Goal: Task Accomplishment & Management: Use online tool/utility

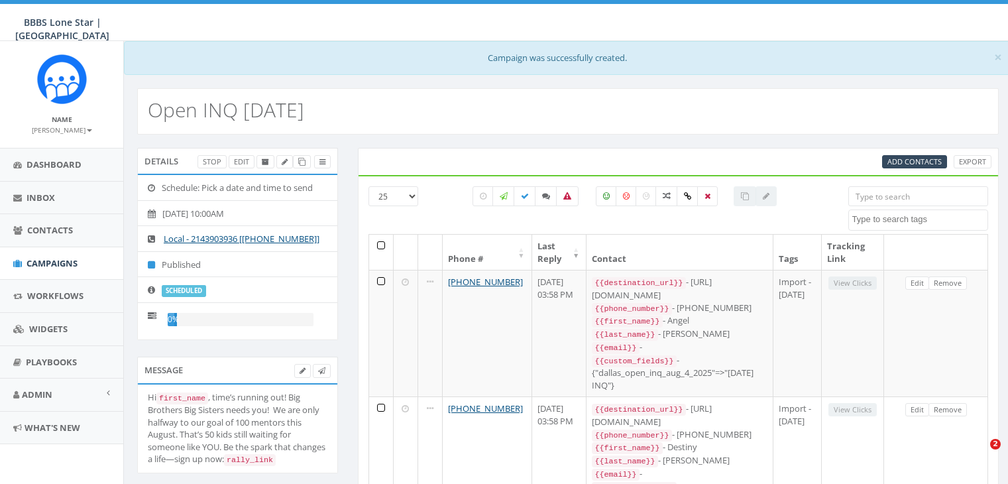
select select
click at [46, 230] on span "Contacts" at bounding box center [50, 230] width 46 height 12
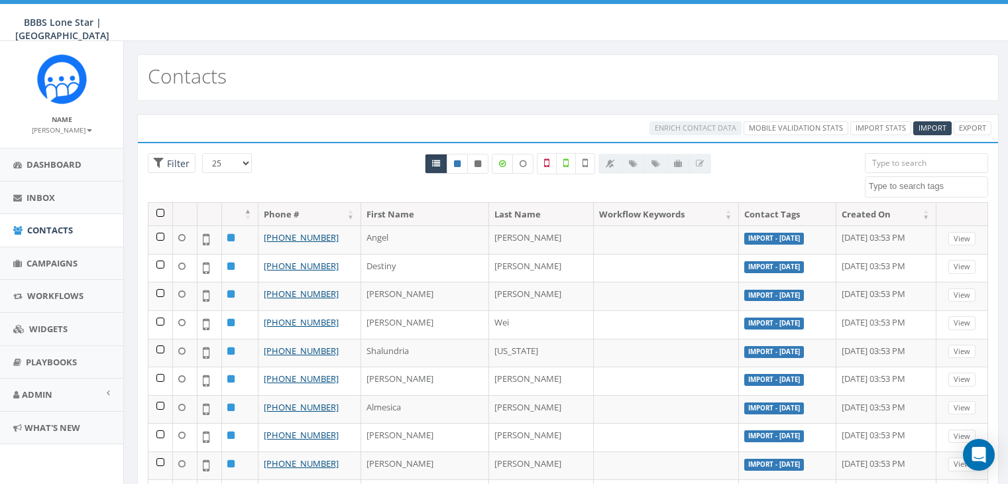
select select
click at [932, 125] on span "Import" at bounding box center [932, 128] width 28 height 10
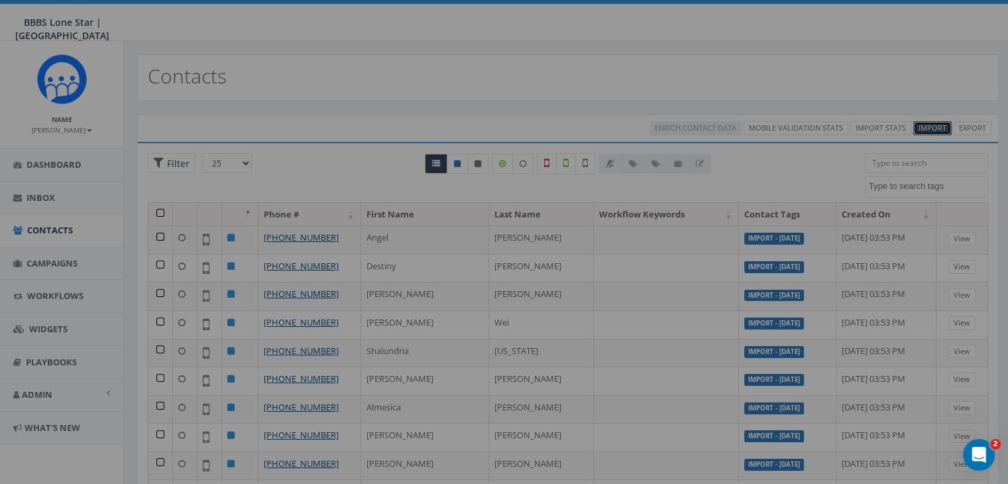
select select
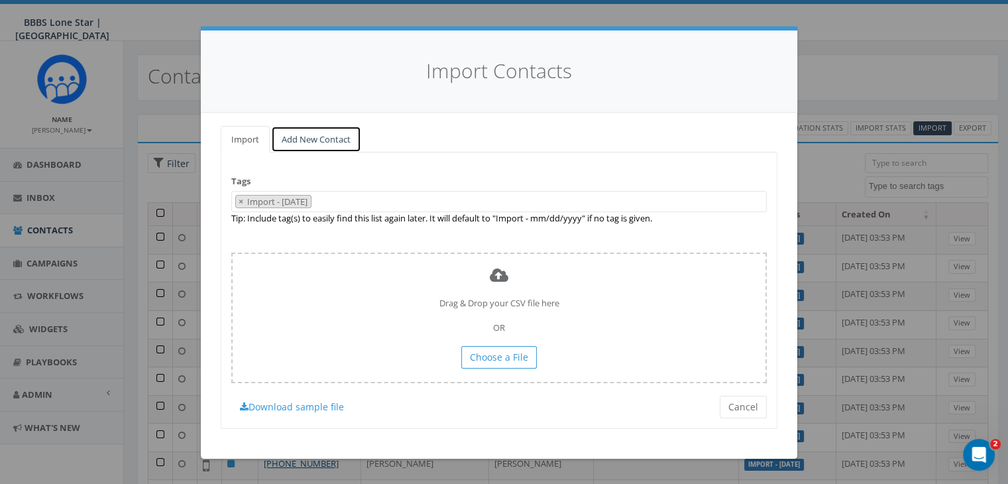
click at [302, 137] on link "Add New Contact" at bounding box center [316, 139] width 90 height 27
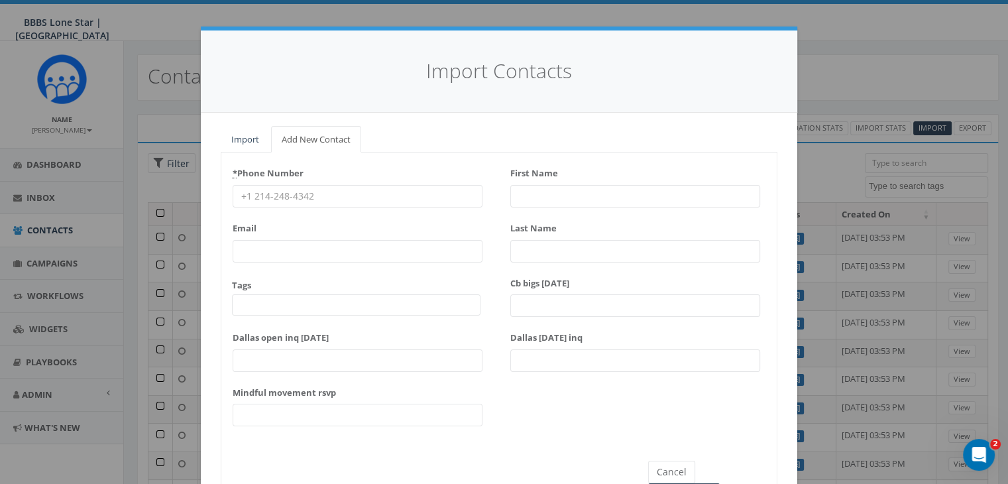
click at [236, 194] on input "* Phone Number" at bounding box center [358, 196] width 250 height 23
paste input "214-694-1775"
type input "214-694-1775"
click at [543, 193] on input "First Name" at bounding box center [635, 196] width 250 height 23
type input "Joe"
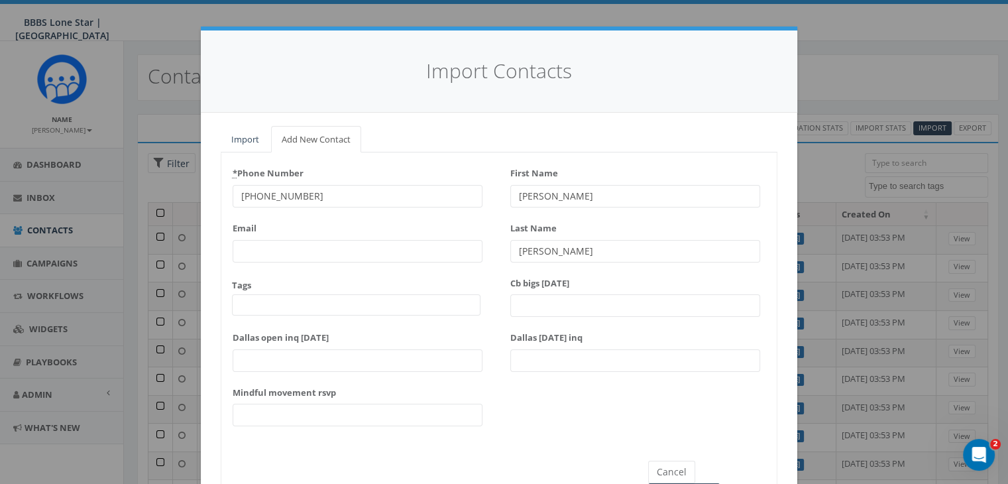
type input "Holloway"
click at [239, 136] on link "Import" at bounding box center [245, 139] width 49 height 27
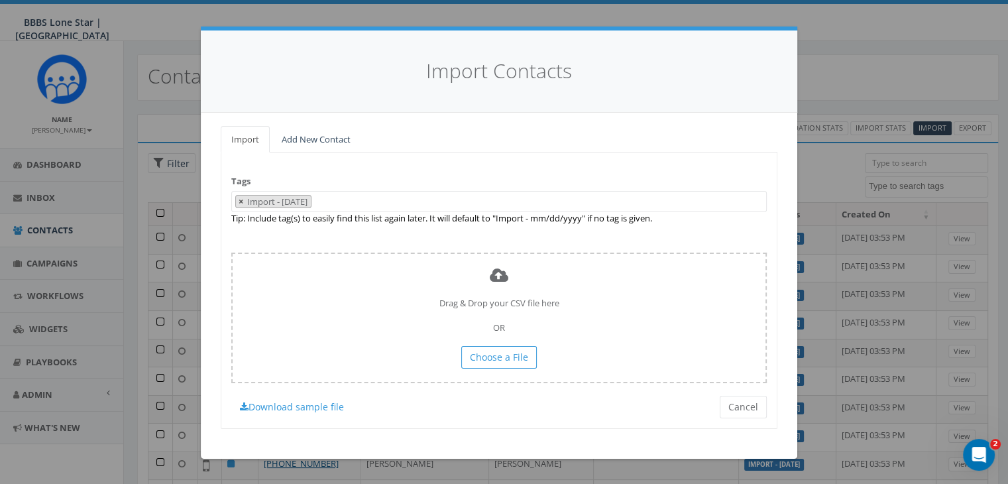
click at [241, 202] on span "×" at bounding box center [241, 201] width 5 height 12
select select
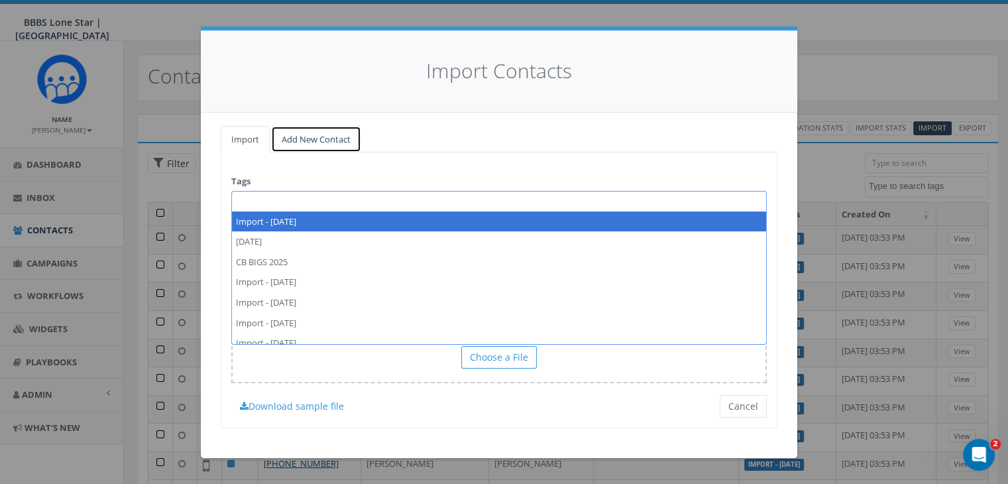
click at [313, 138] on link "Add New Contact" at bounding box center [316, 139] width 90 height 27
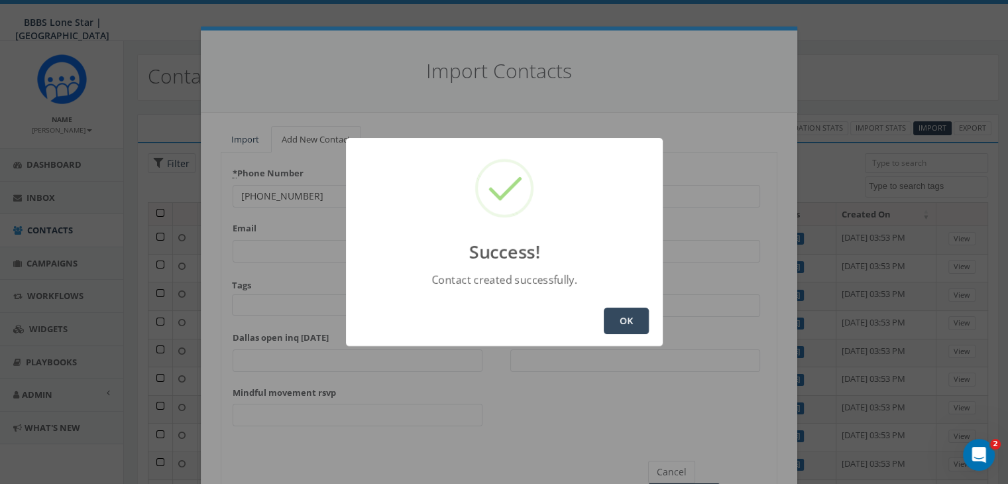
click at [620, 318] on button "OK" at bounding box center [626, 320] width 45 height 27
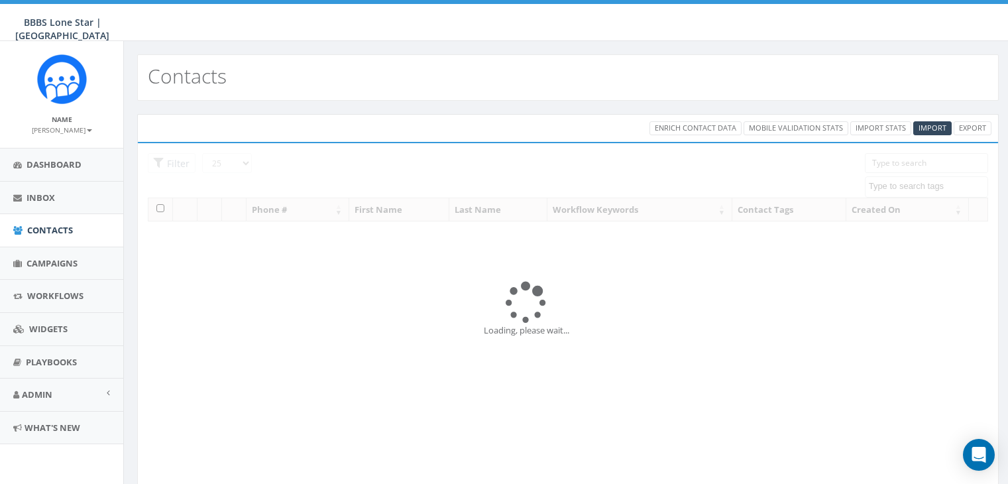
select select
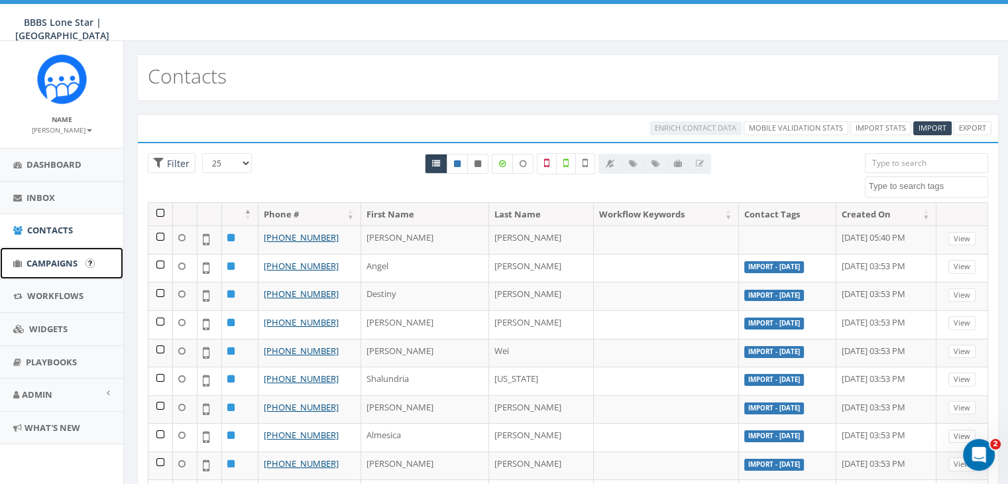
click at [45, 260] on span "Campaigns" at bounding box center [52, 263] width 51 height 12
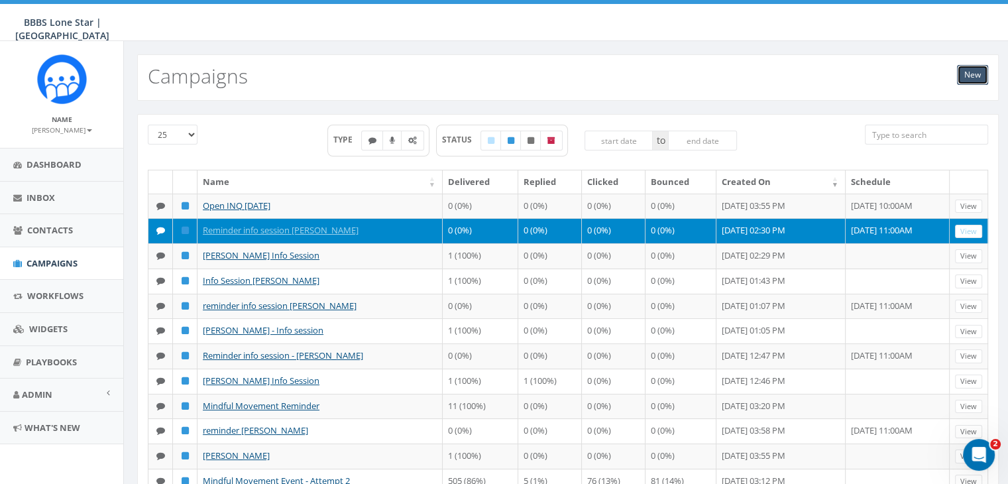
click at [981, 72] on link "New" at bounding box center [972, 75] width 31 height 20
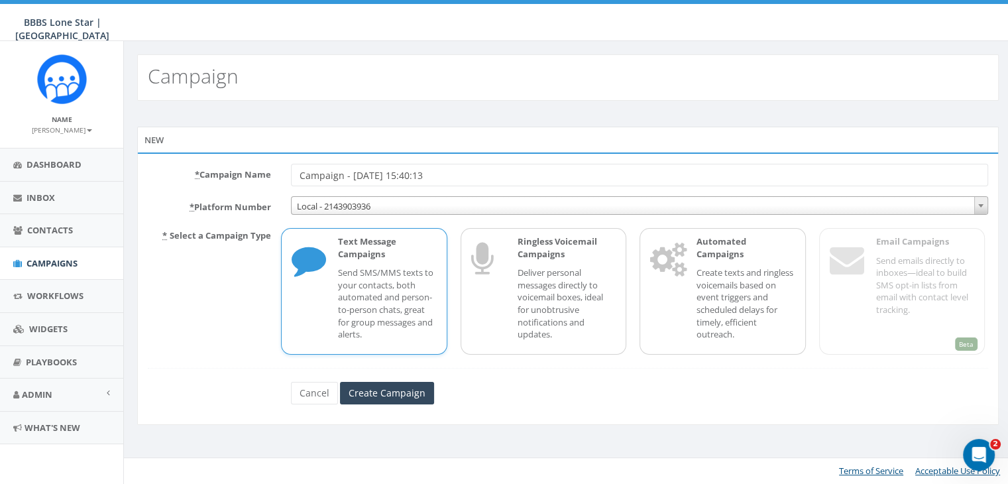
drag, startPoint x: 450, startPoint y: 172, endPoint x: 265, endPoint y: 180, distance: 185.0
click at [265, 180] on div "* Campaign Name Campaign - [DATE] 15:40:13" at bounding box center [568, 175] width 860 height 23
click at [382, 178] on input "[PERSON_NAME]" at bounding box center [639, 175] width 697 height 23
type input "[PERSON_NAME]"
click at [358, 261] on div "Text Message Campaigns Send SMS/MMS texts to your contacts, both automated and …" at bounding box center [380, 291] width 111 height 112
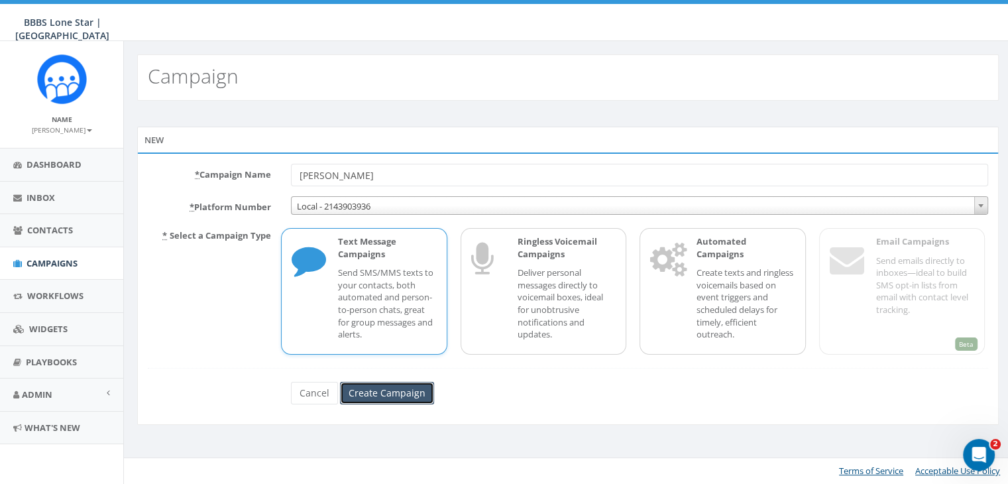
click at [378, 400] on input "Create Campaign" at bounding box center [387, 393] width 94 height 23
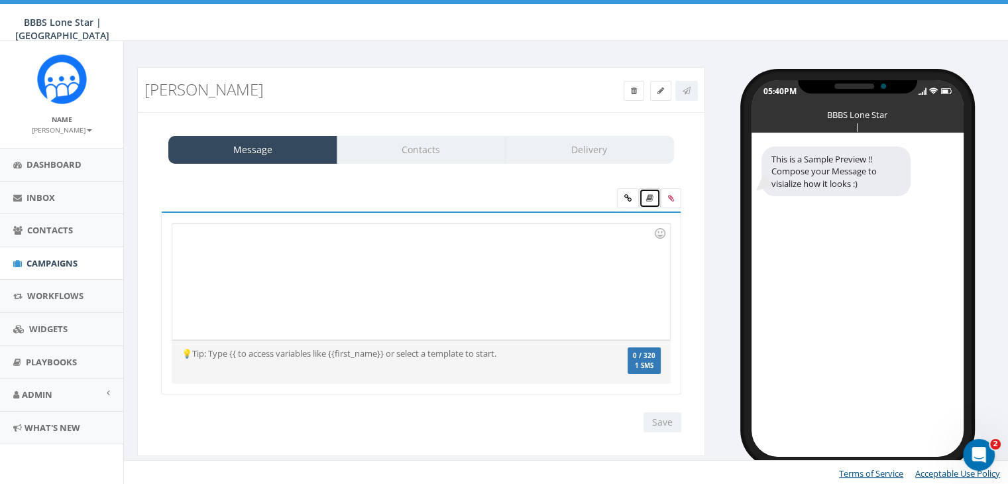
click at [645, 193] on link at bounding box center [650, 198] width 22 height 20
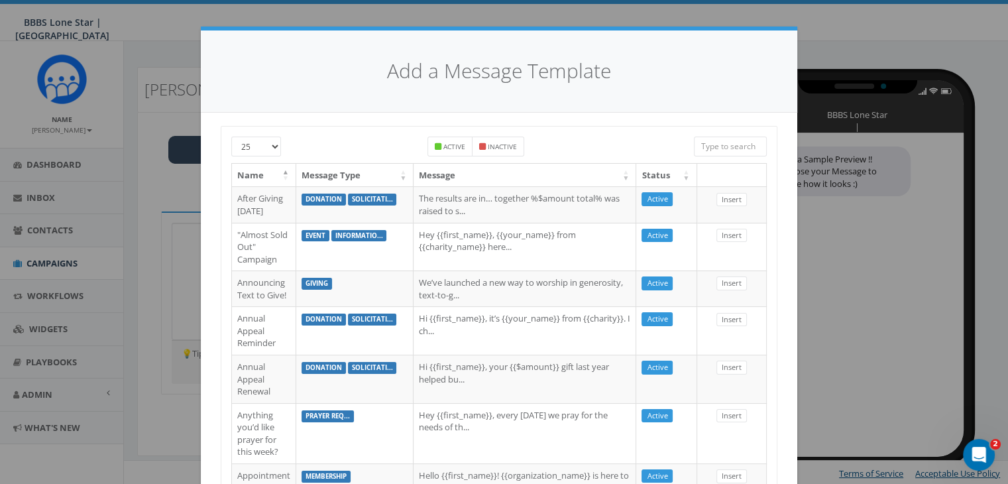
click at [748, 148] on input "search" at bounding box center [730, 147] width 73 height 20
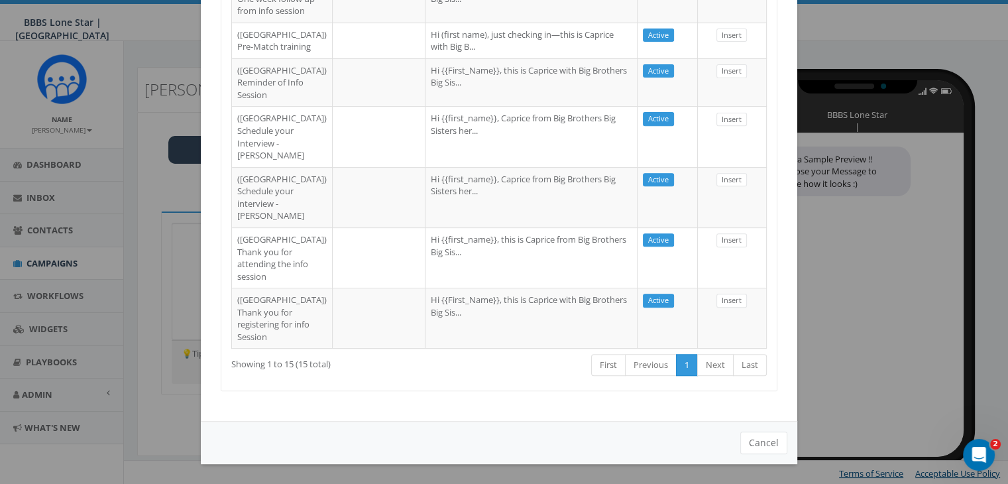
scroll to position [729, 0]
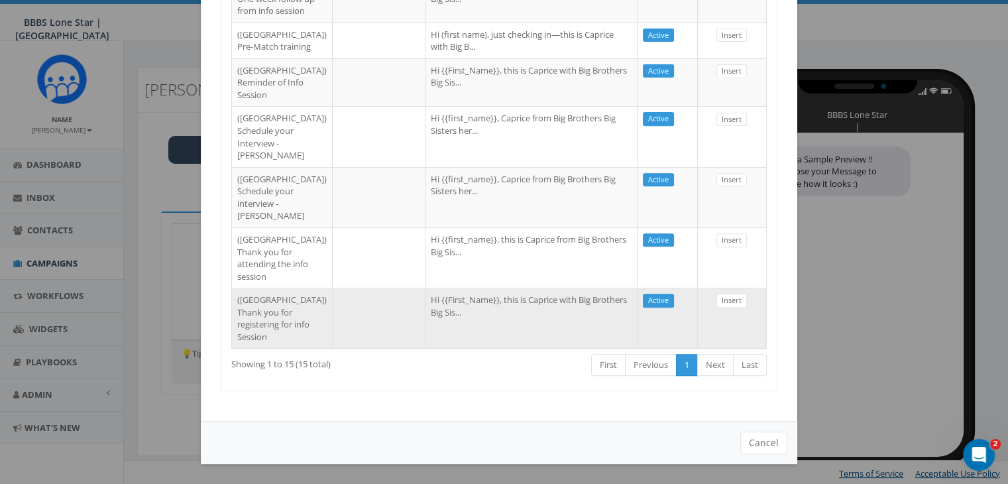
type input "Dallas"
click at [333, 348] on td at bounding box center [379, 318] width 93 height 60
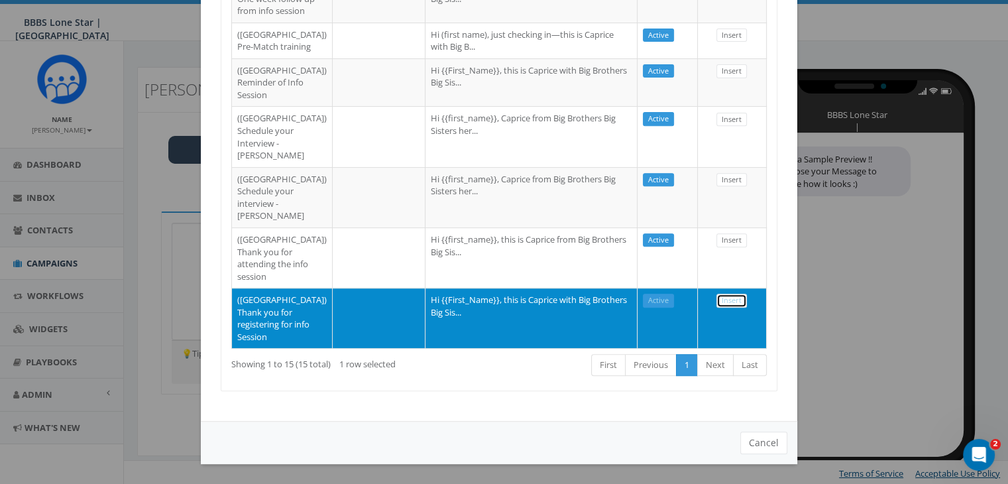
click at [716, 307] on link "Insert" at bounding box center [731, 301] width 30 height 14
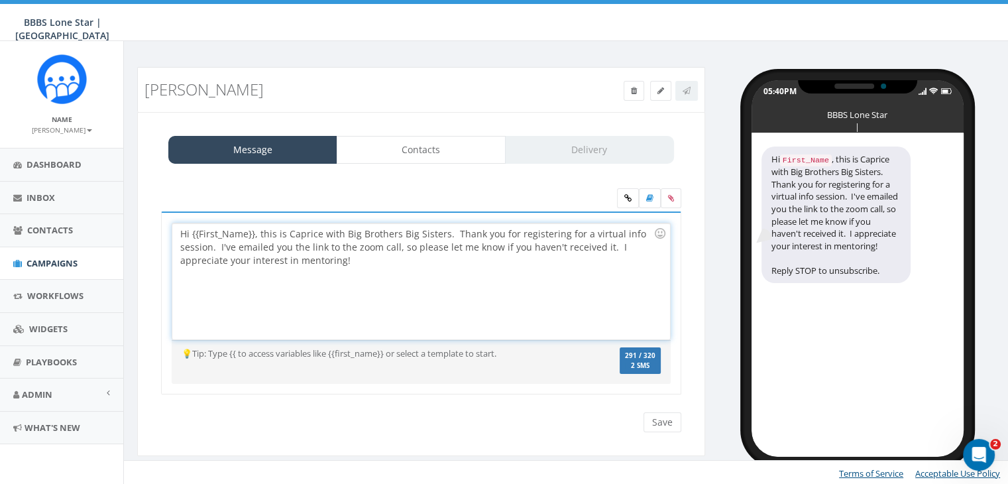
click at [252, 231] on div "Hi {{First_Name}}, this is Caprice with Big Brothers Big Sisters. Thank you for…" at bounding box center [420, 281] width 497 height 116
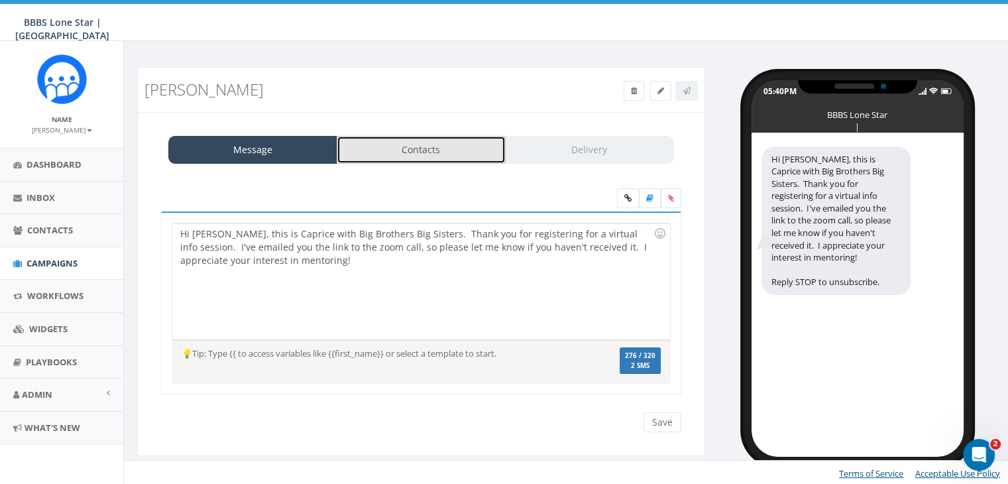
click at [392, 149] on link "Contacts" at bounding box center [421, 150] width 169 height 28
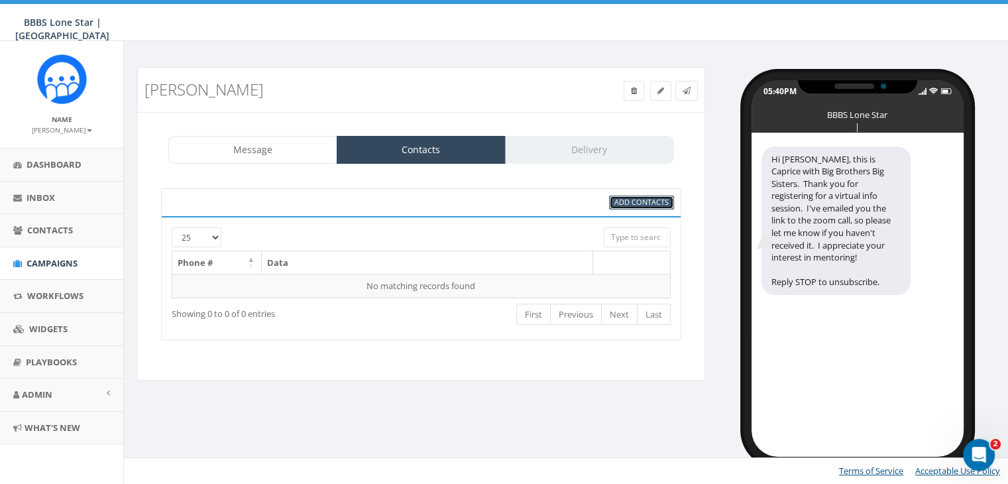
click at [658, 201] on span "Add Contacts" at bounding box center [641, 202] width 54 height 10
select select
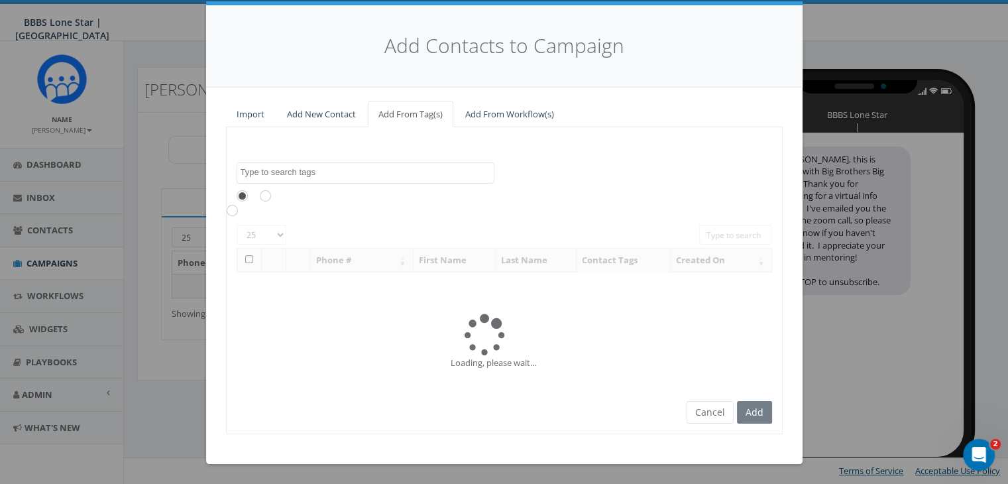
scroll to position [0, 0]
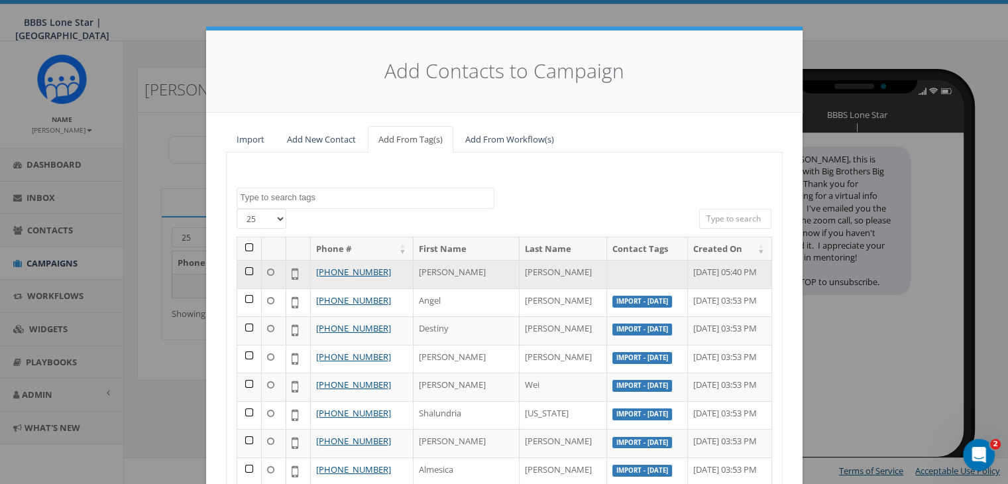
click at [241, 270] on td at bounding box center [249, 274] width 25 height 28
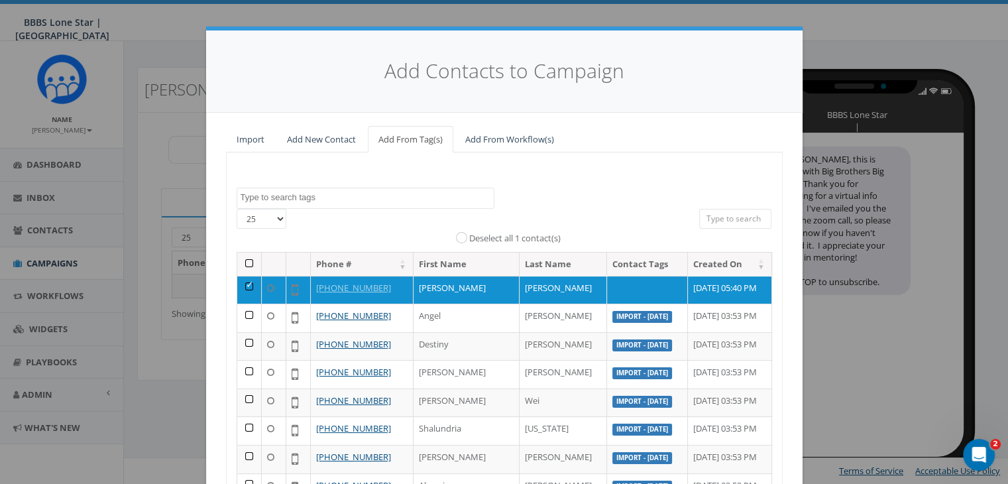
scroll to position [188, 0]
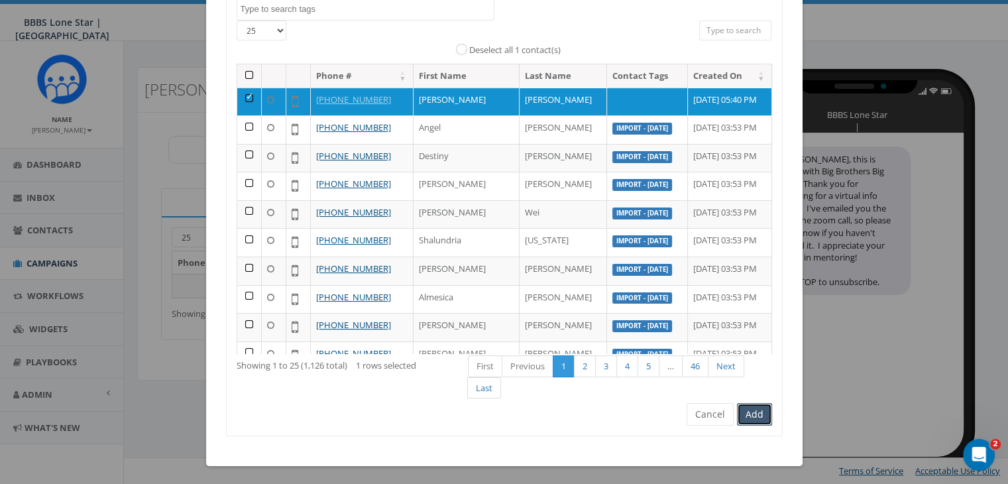
click at [743, 412] on button "Add" at bounding box center [754, 414] width 35 height 23
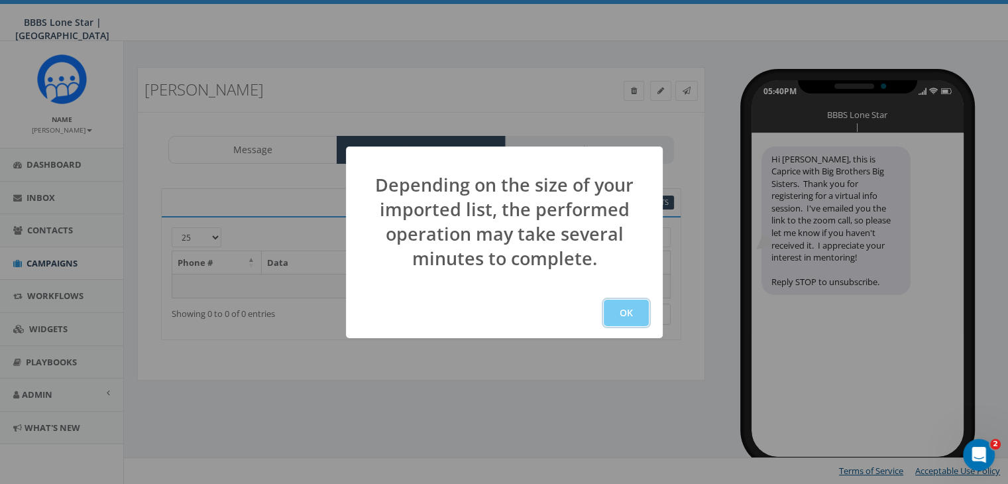
click at [621, 313] on button "OK" at bounding box center [626, 313] width 45 height 27
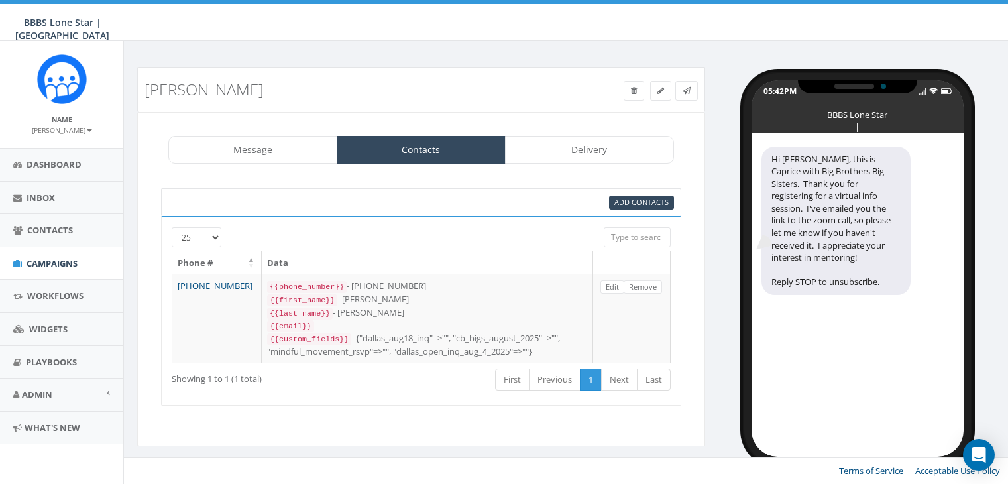
select select
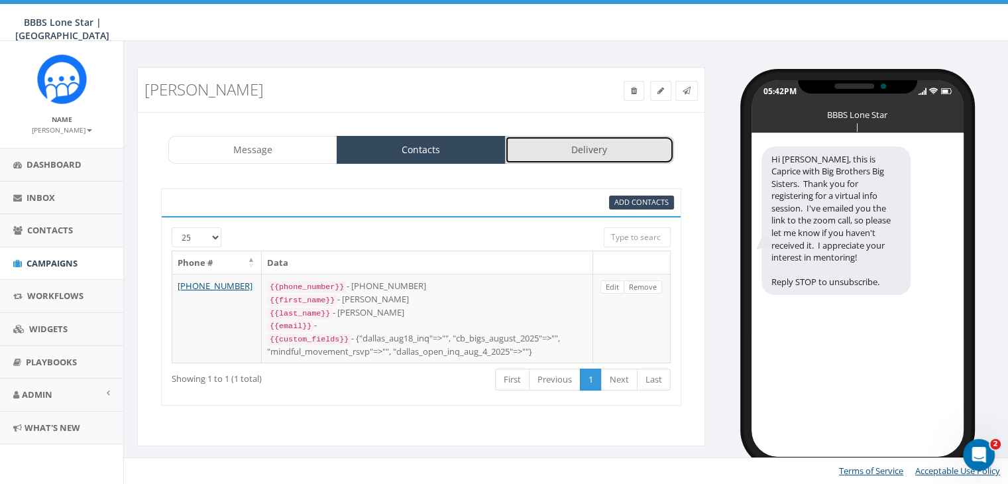
click at [575, 146] on link "Delivery" at bounding box center [589, 150] width 169 height 28
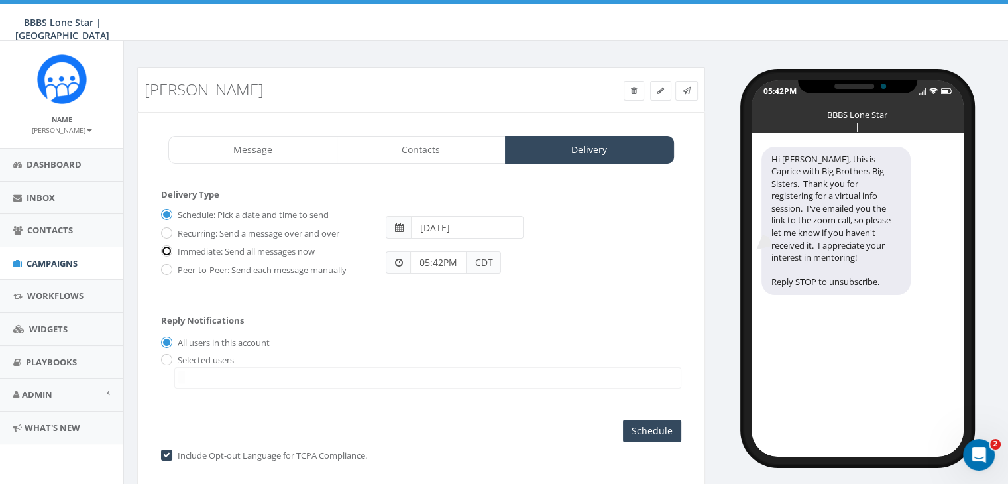
click at [162, 252] on input "Immediate: Send all messages now" at bounding box center [165, 252] width 9 height 9
radio input "true"
click at [167, 358] on input "radio" at bounding box center [165, 360] width 9 height 9
radio input "true"
click at [199, 376] on span at bounding box center [427, 377] width 507 height 21
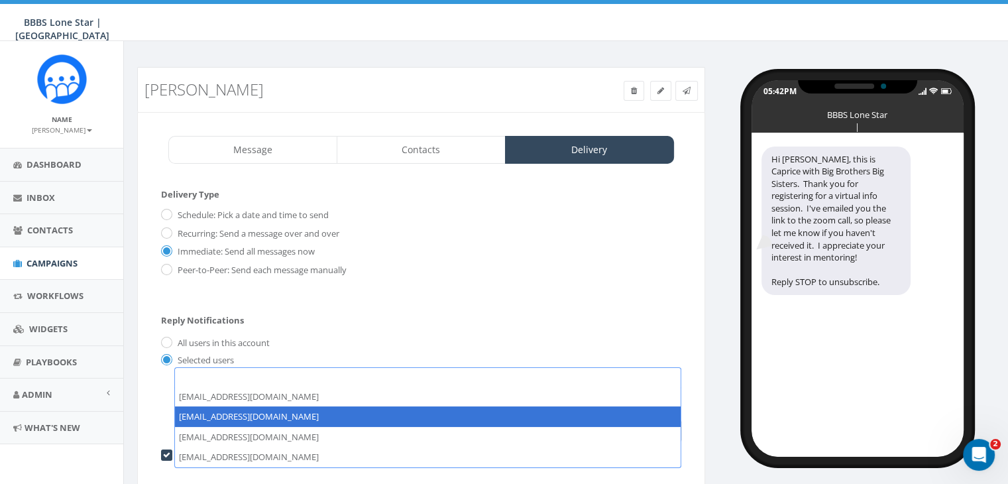
select select "1730"
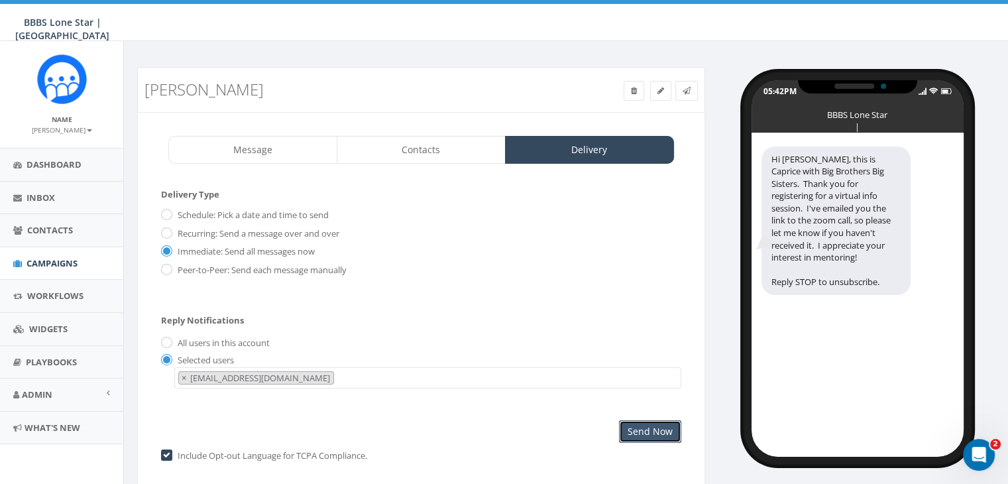
click at [660, 432] on input "Send Now" at bounding box center [650, 431] width 62 height 23
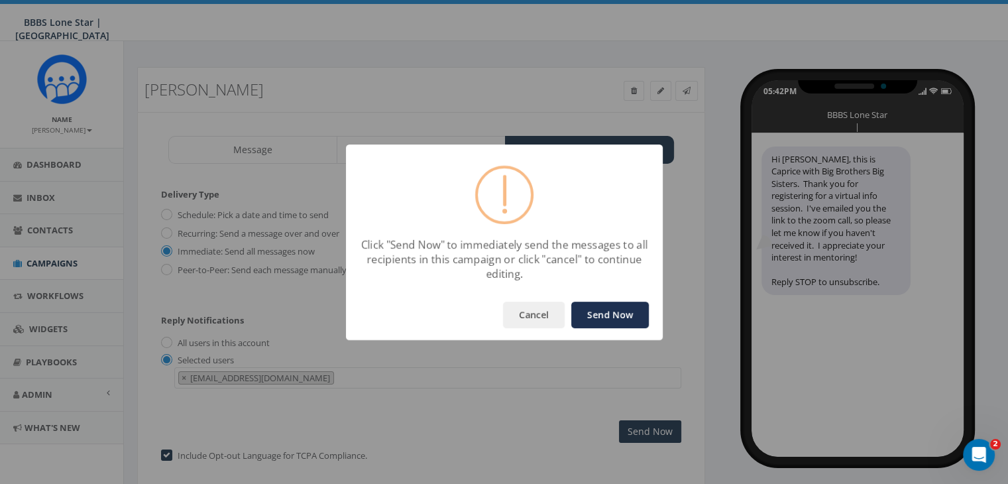
click at [637, 311] on button "Send Now" at bounding box center [610, 315] width 78 height 27
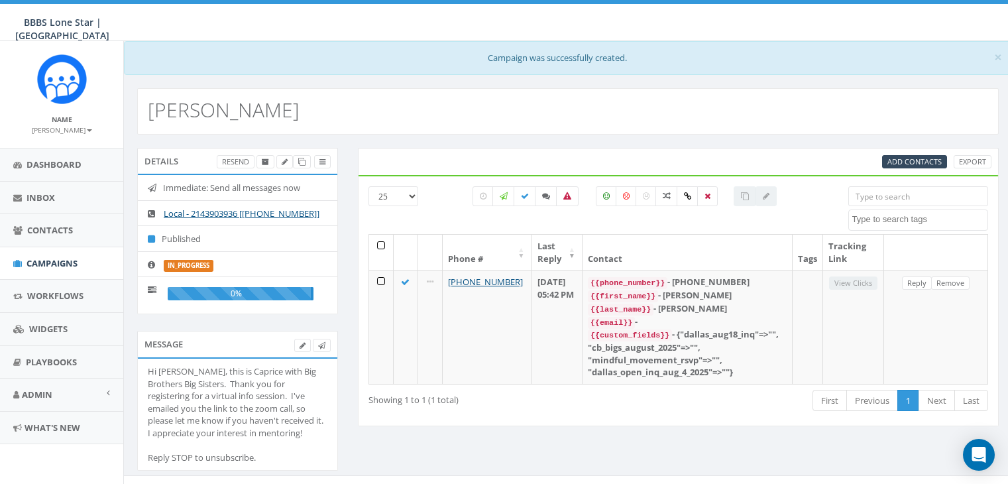
select select
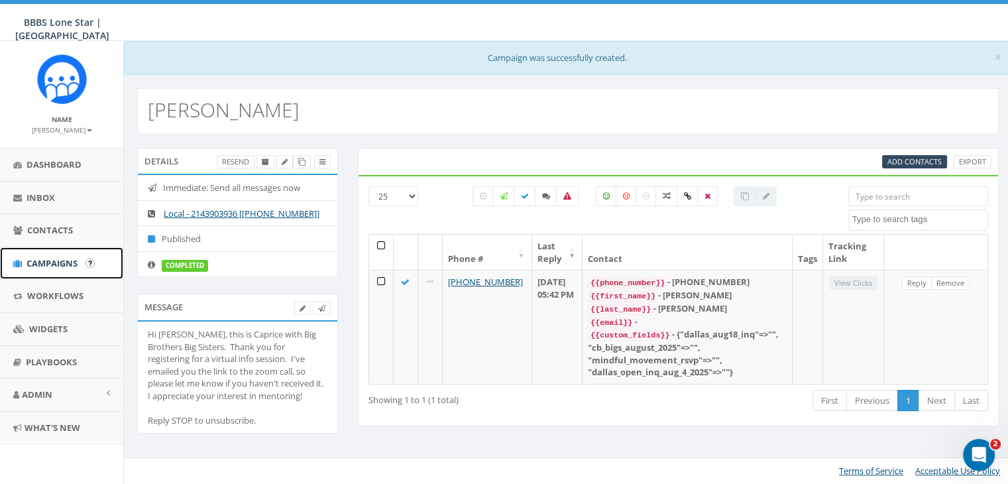
click at [35, 262] on span "Campaigns" at bounding box center [52, 263] width 51 height 12
